Goal: Find specific page/section: Find specific page/section

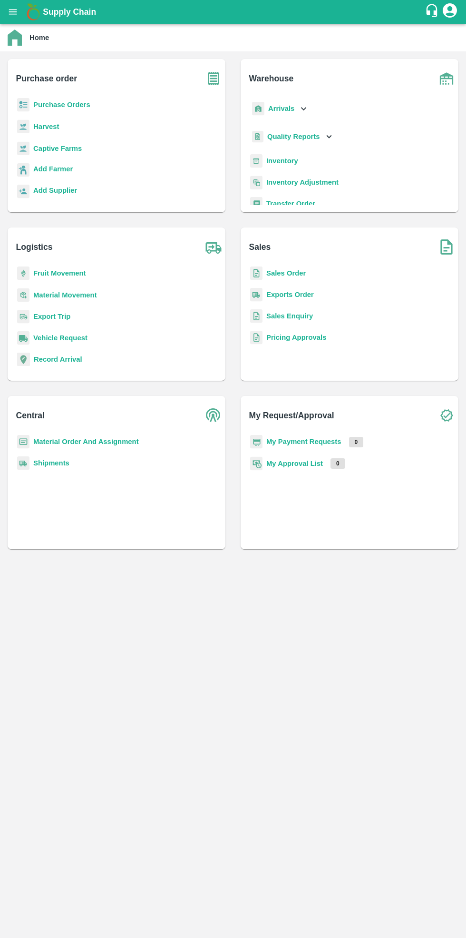
click at [48, 105] on b "Purchase Orders" at bounding box center [61, 105] width 57 height 8
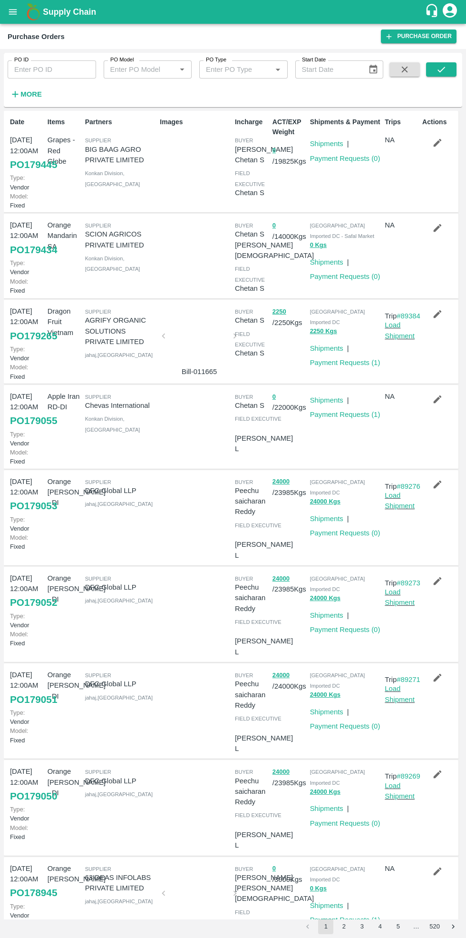
click at [335, 359] on link "Payment Requests ( 1 )" at bounding box center [345, 363] width 70 height 8
